Goal: Task Accomplishment & Management: Use online tool/utility

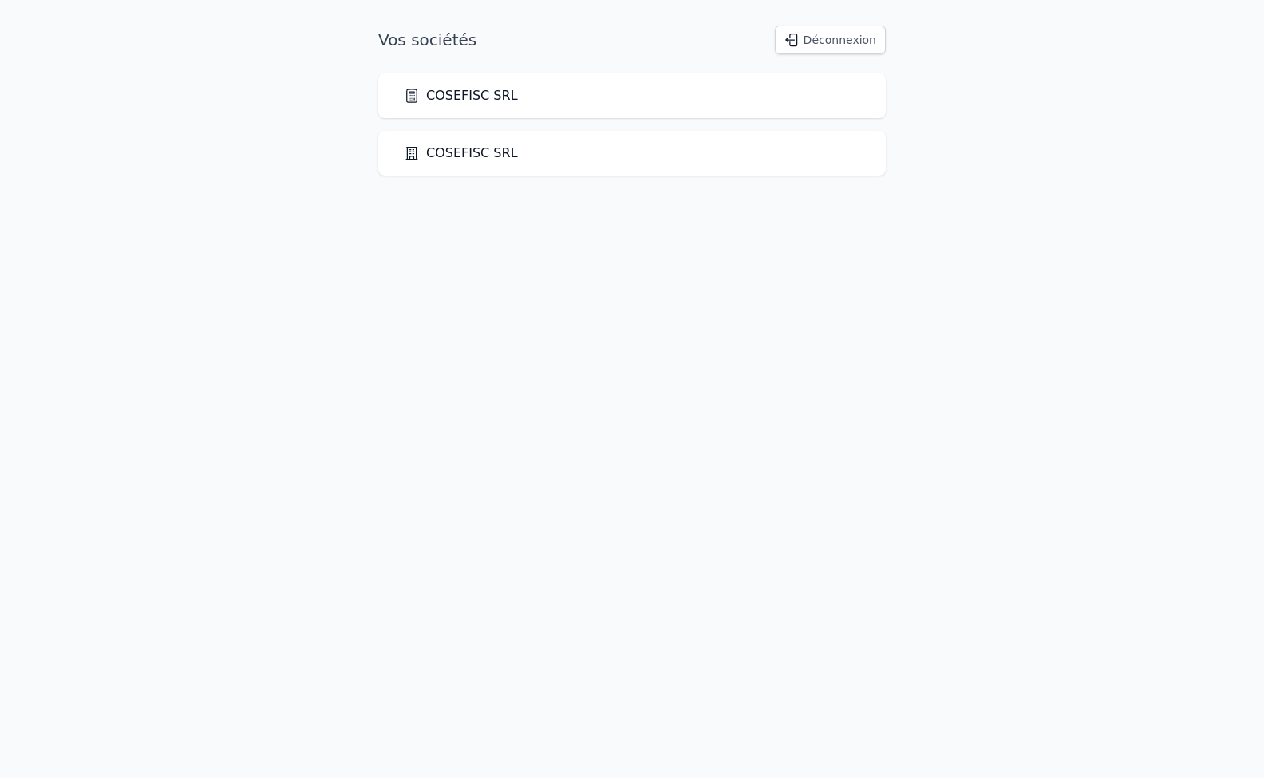
click at [444, 157] on link "COSEFISC SRL" at bounding box center [461, 153] width 114 height 19
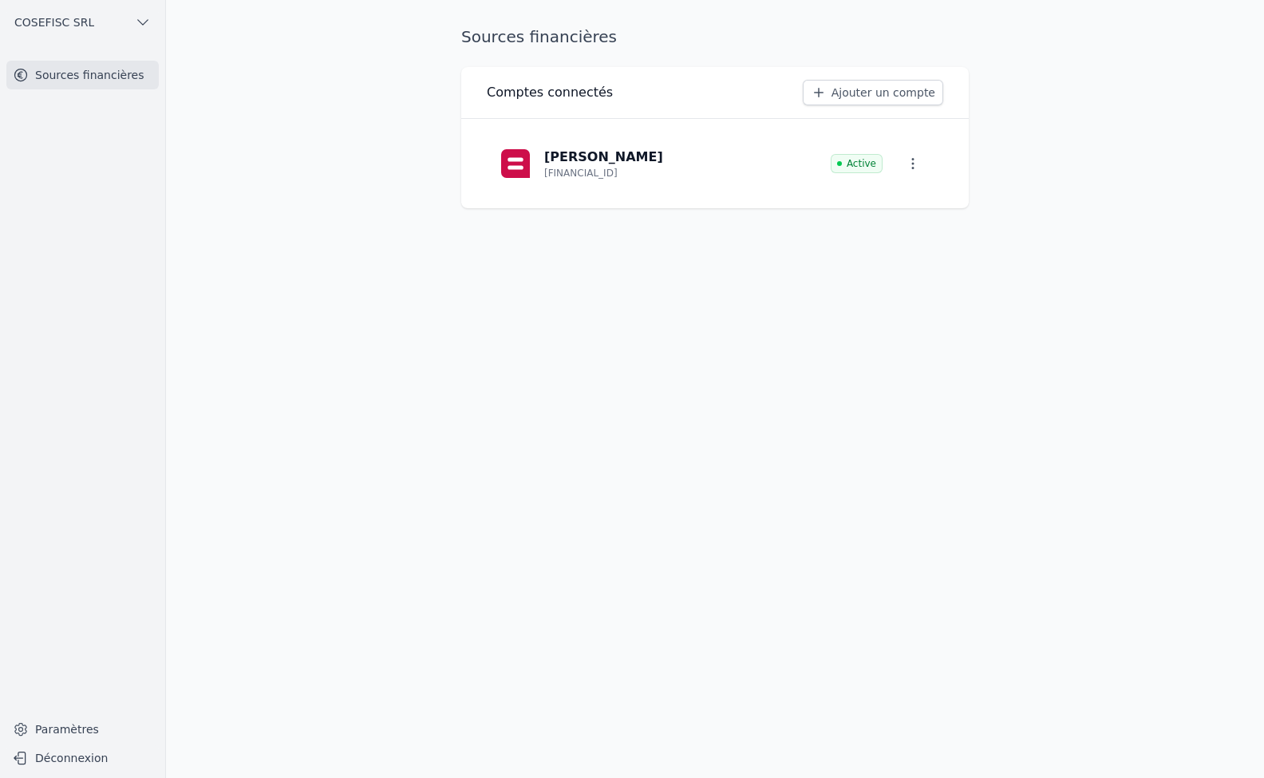
click at [571, 159] on p "[PERSON_NAME]" at bounding box center [603, 157] width 119 height 19
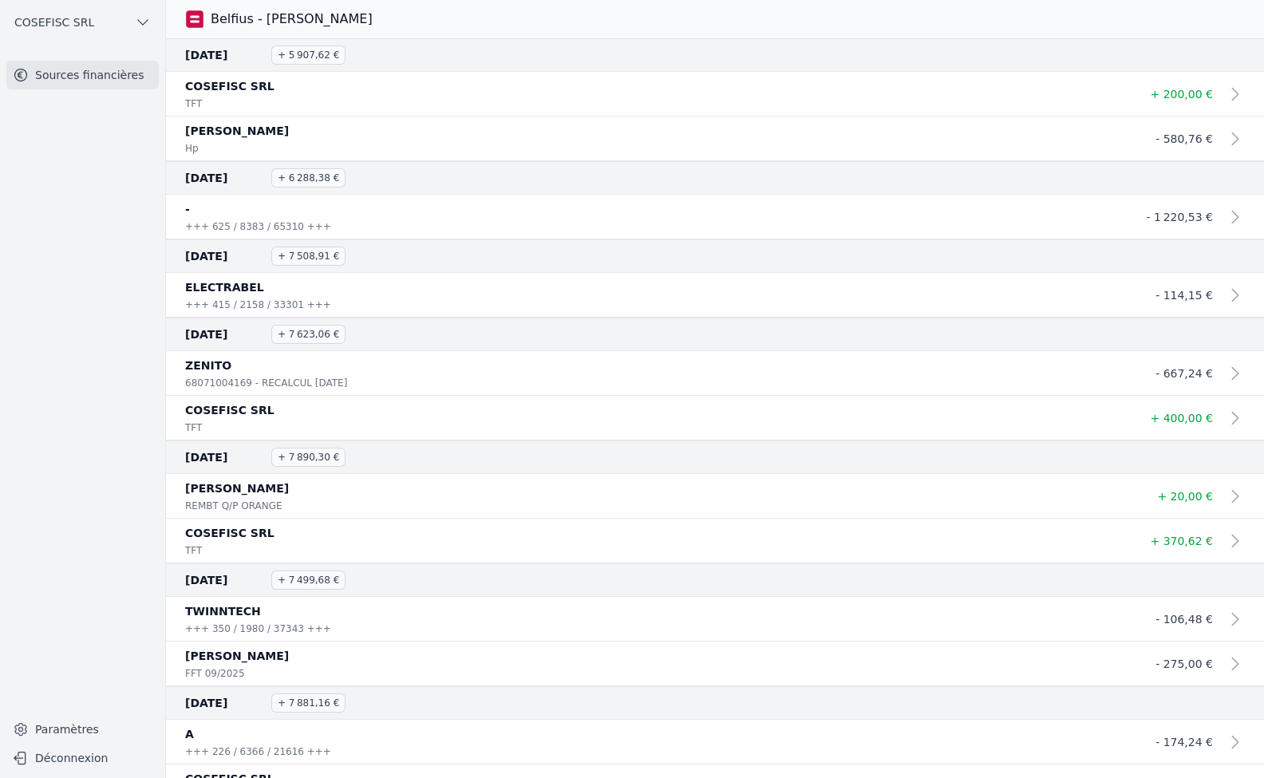
click at [139, 22] on icon "button" at bounding box center [143, 22] width 10 height 5
click at [112, 65] on span "COSEFISC SRL" at bounding box center [117, 57] width 80 height 16
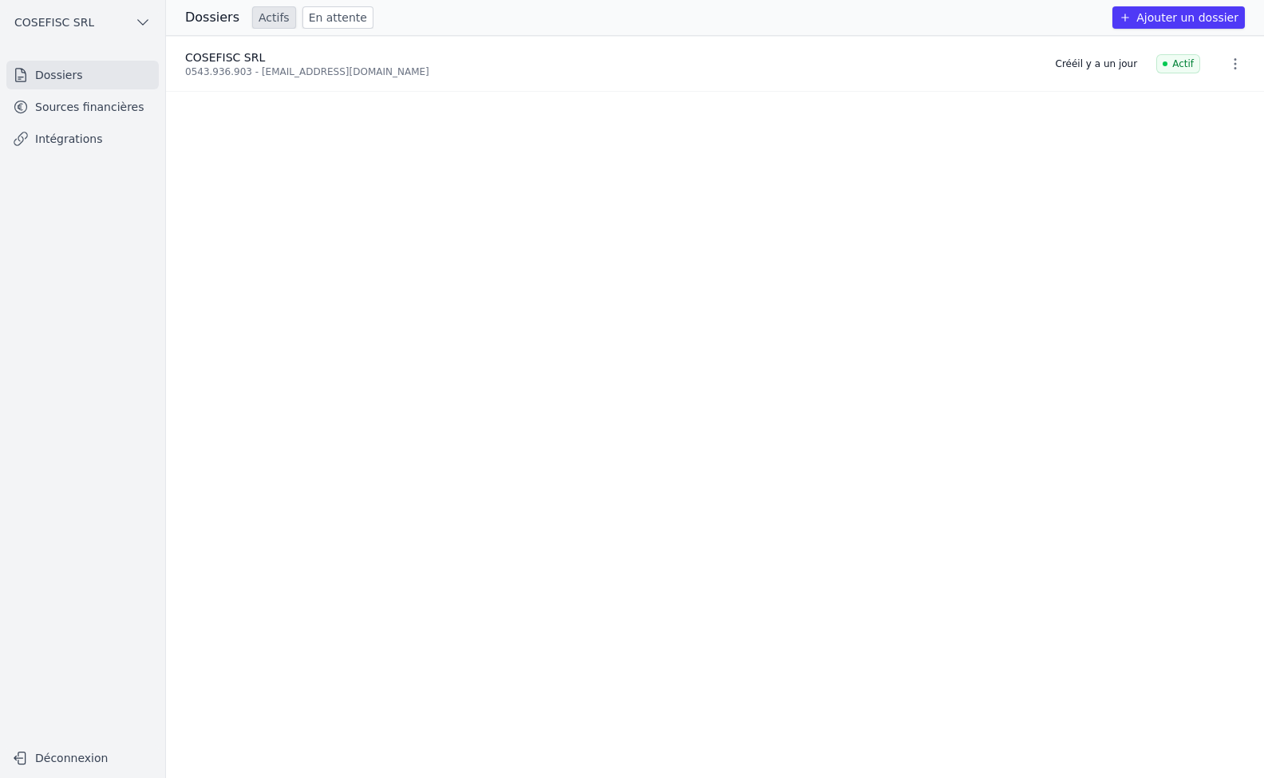
click at [1232, 66] on icon "button" at bounding box center [1235, 64] width 16 height 16
click at [235, 57] on div at bounding box center [632, 389] width 1264 height 778
click at [51, 138] on link "Intégrations" at bounding box center [82, 138] width 152 height 29
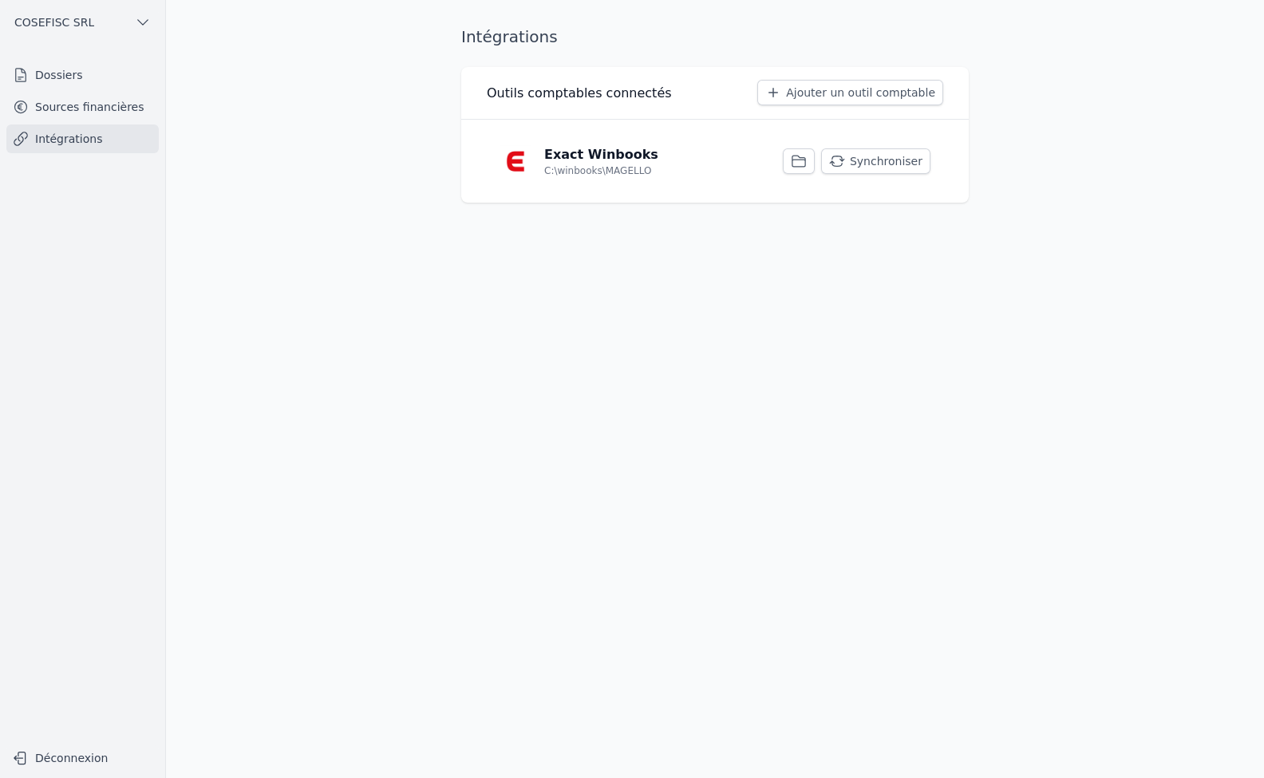
click at [877, 160] on button "Synchroniser" at bounding box center [875, 161] width 109 height 26
click at [804, 159] on icon "button" at bounding box center [798, 161] width 13 height 11
click at [91, 105] on link "Sources financières" at bounding box center [82, 107] width 152 height 29
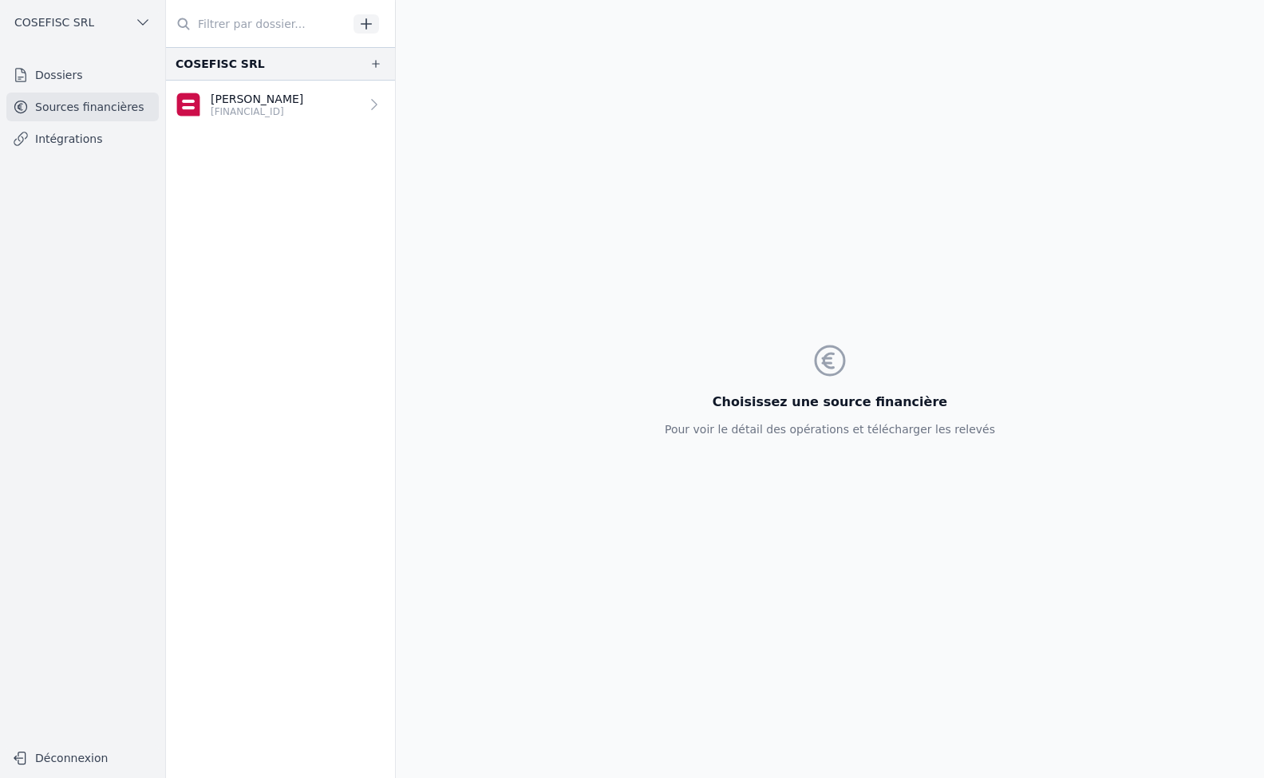
click at [254, 102] on p "[PERSON_NAME]" at bounding box center [257, 99] width 93 height 16
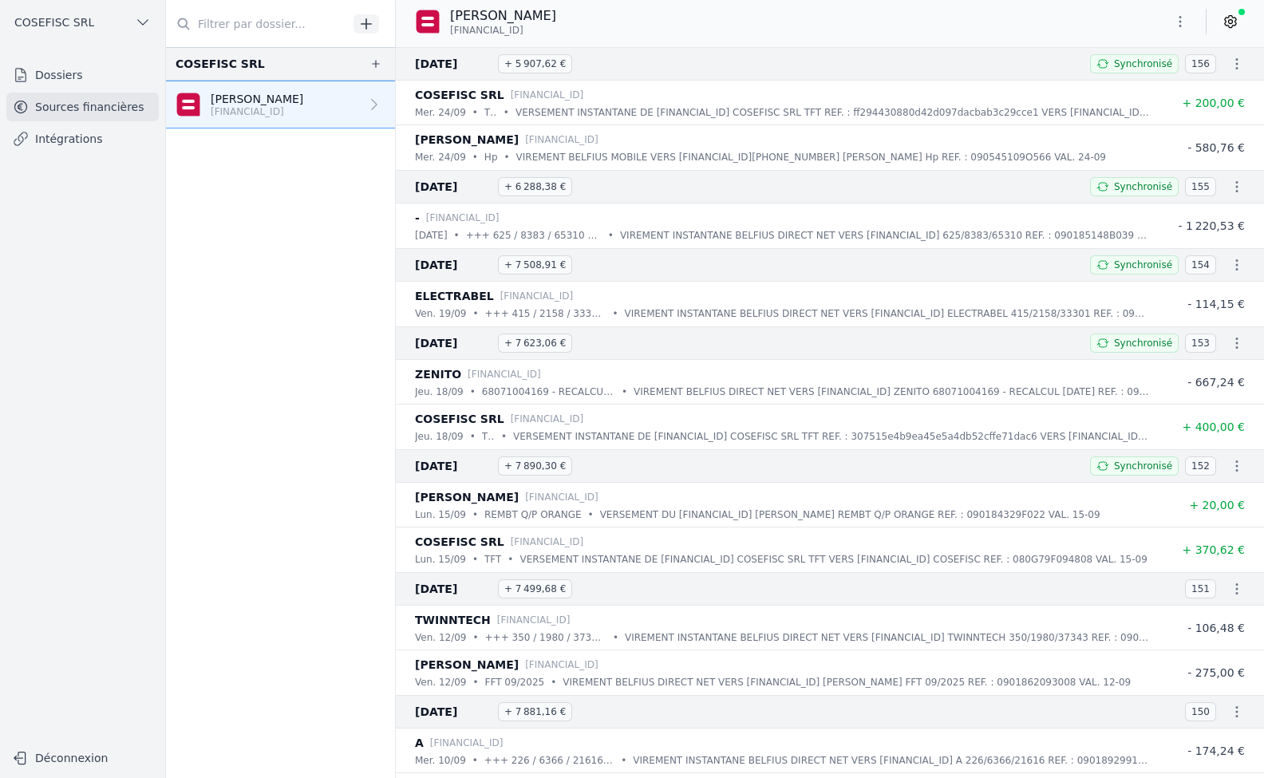
click at [89, 146] on link "Intégrations" at bounding box center [82, 138] width 152 height 29
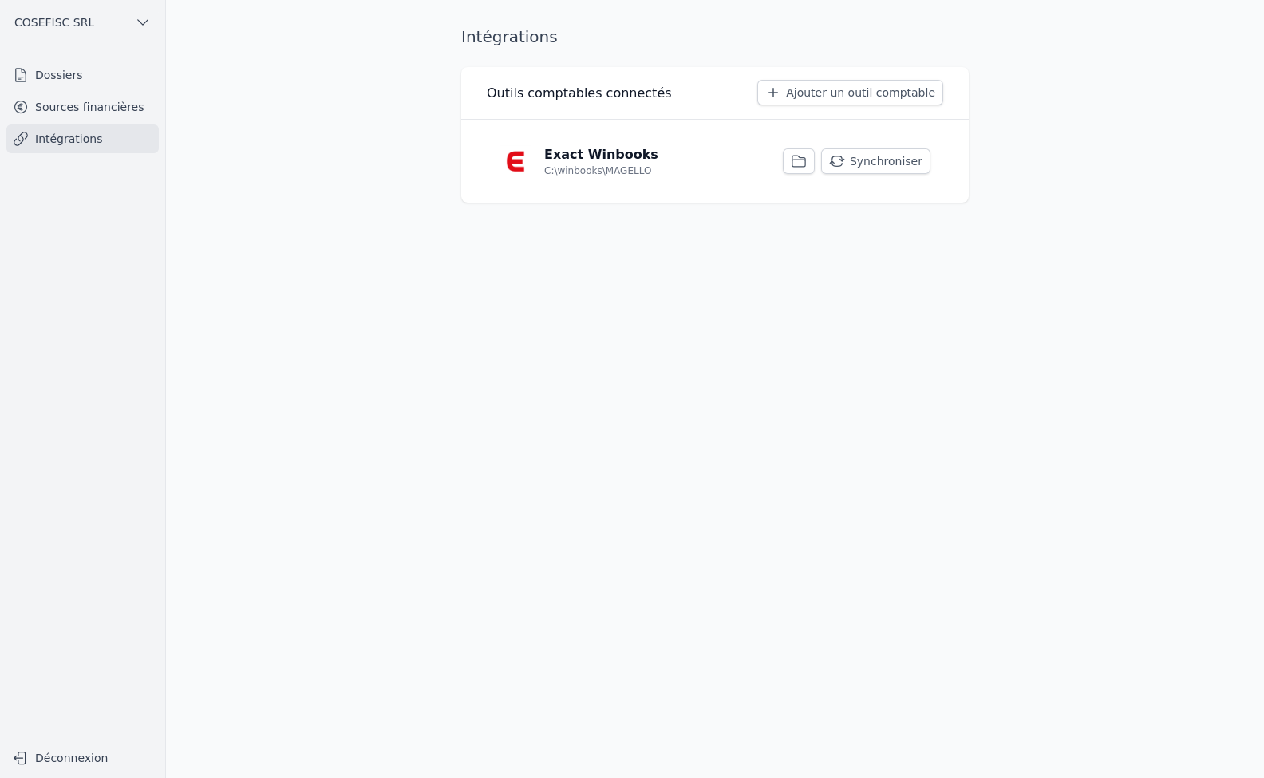
click at [866, 159] on button "Synchroniser" at bounding box center [875, 161] width 109 height 26
